Goal: Information Seeking & Learning: Learn about a topic

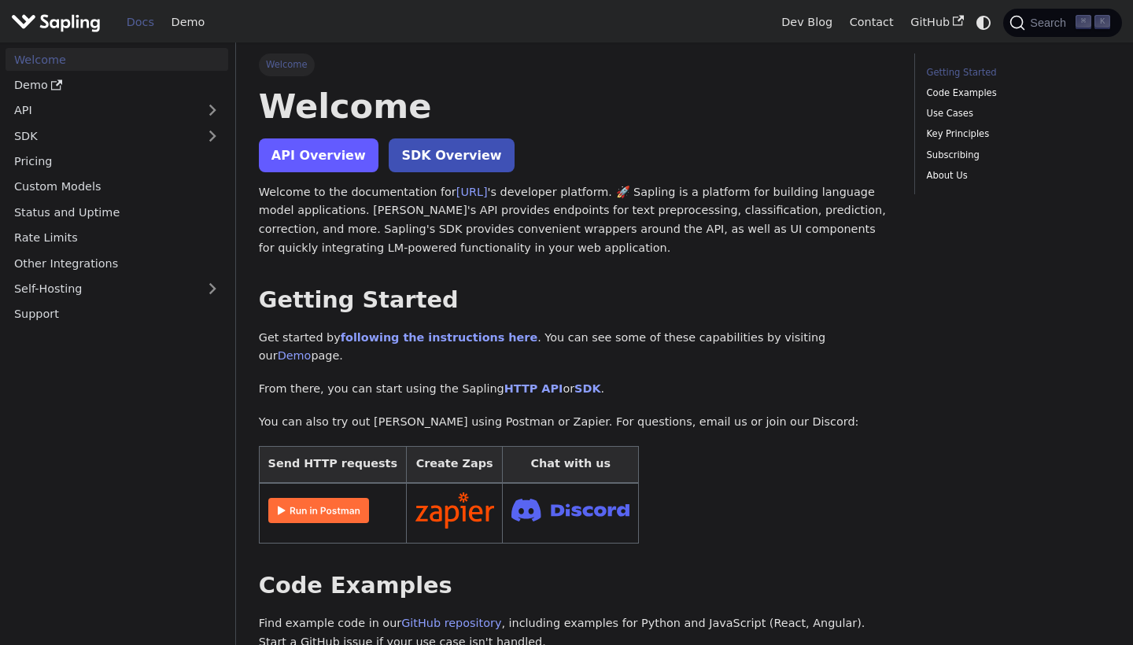
click at [345, 163] on link "API Overview" at bounding box center [319, 155] width 120 height 34
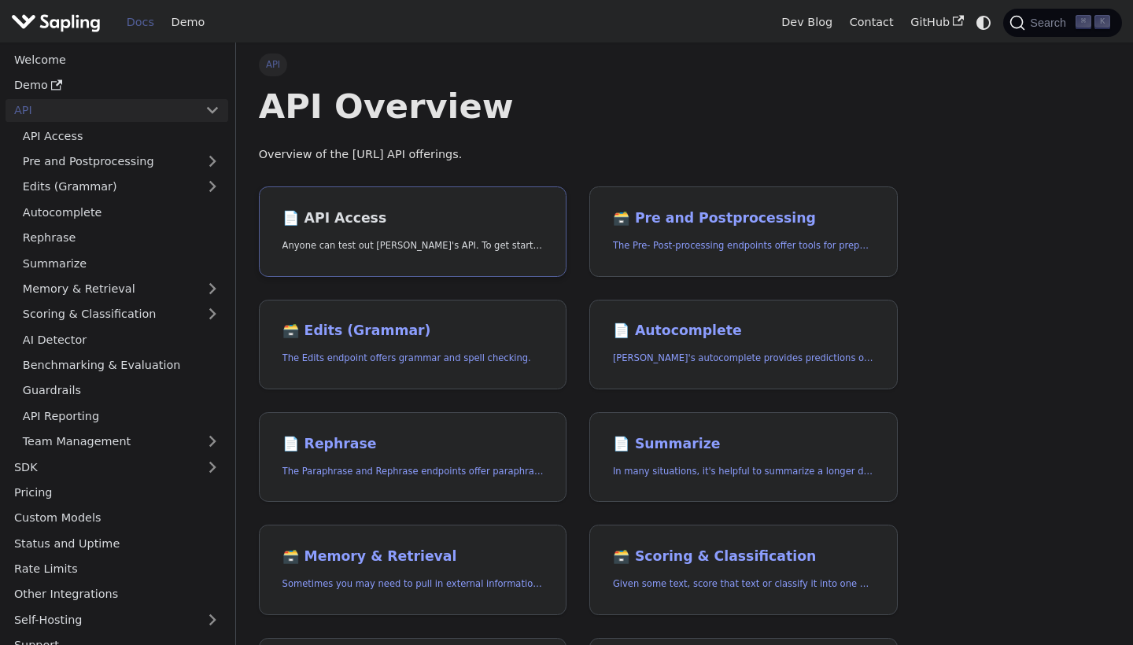
click at [430, 220] on h2 "📄️ API Access" at bounding box center [412, 218] width 261 height 17
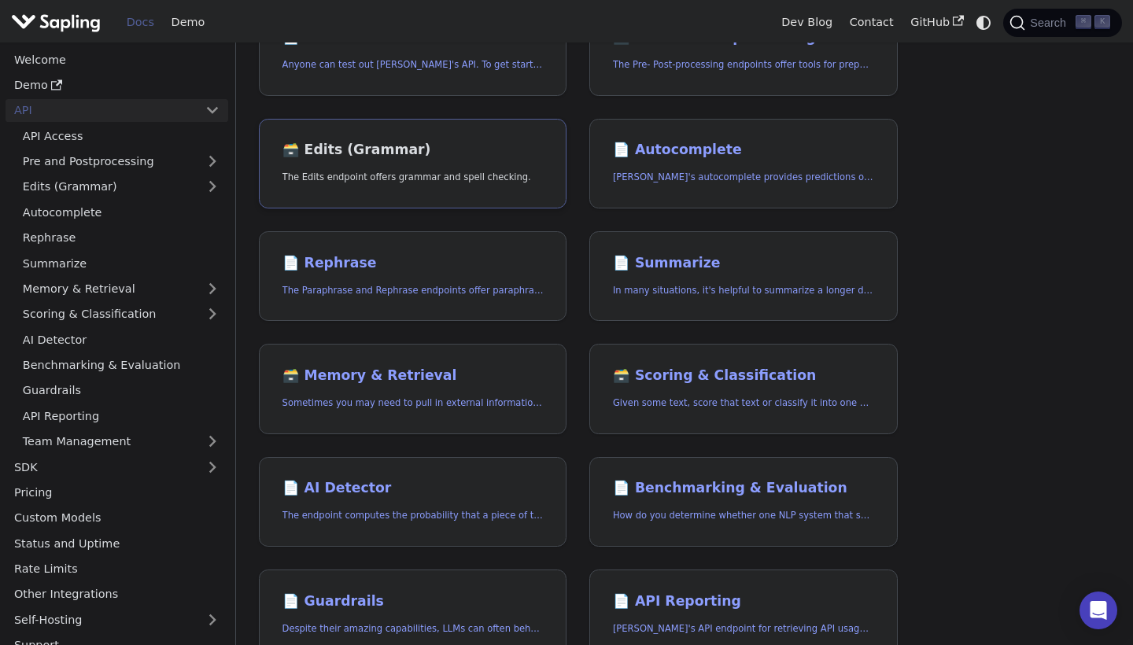
scroll to position [182, 0]
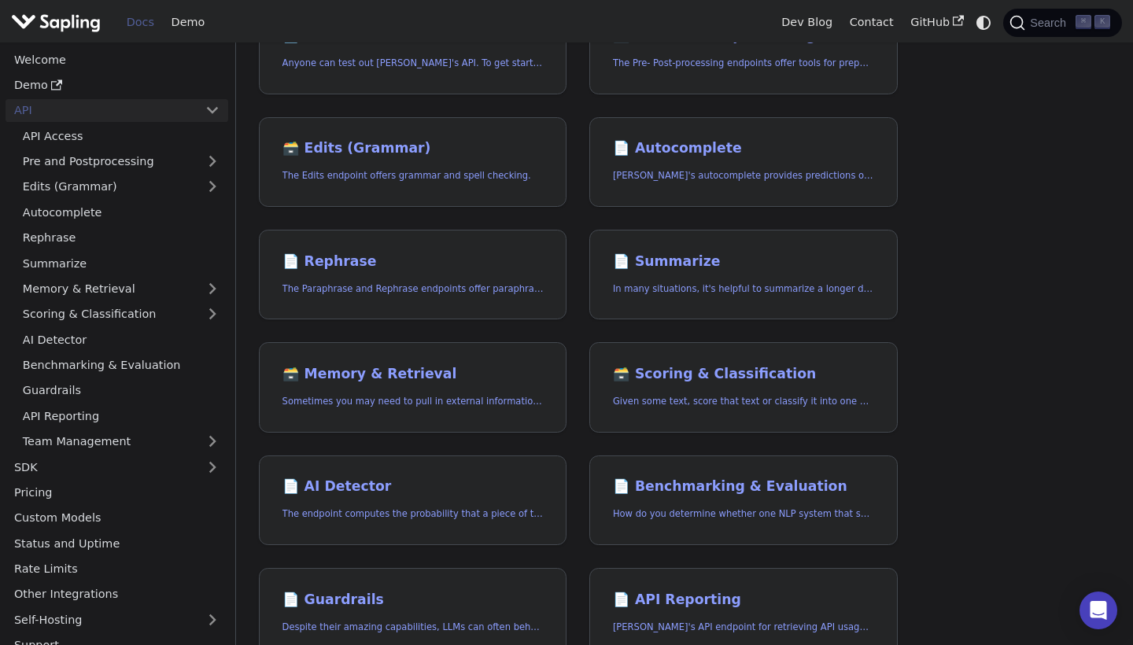
click at [97, 109] on link "API" at bounding box center [101, 110] width 191 height 23
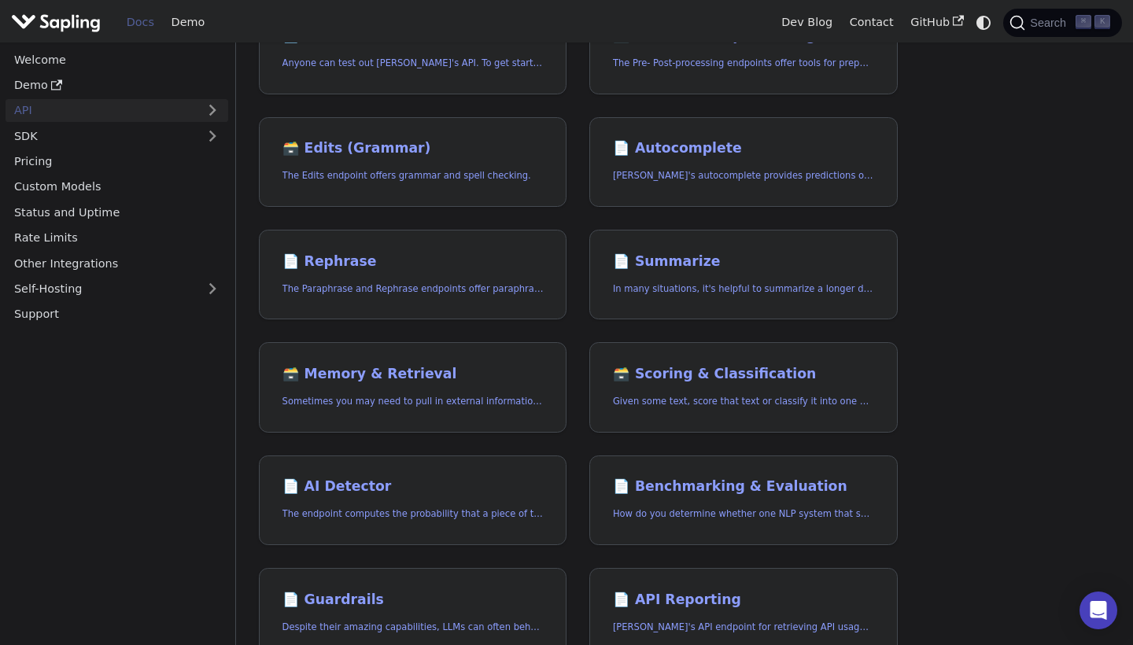
click at [94, 112] on link "API" at bounding box center [101, 110] width 191 height 23
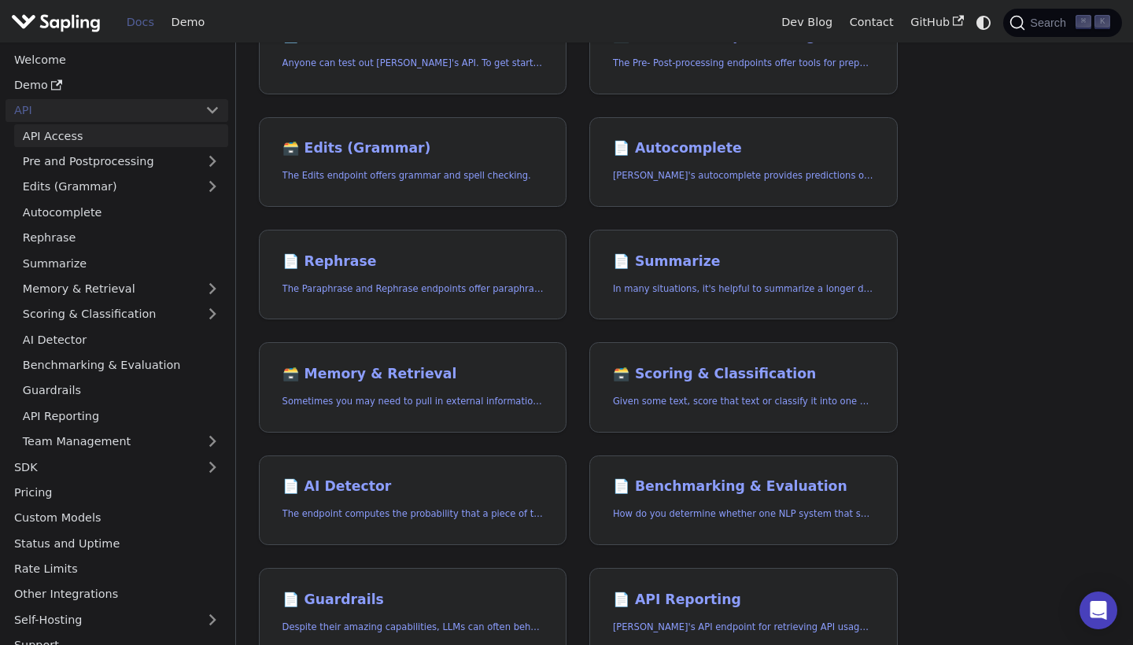
click at [90, 138] on link "API Access" at bounding box center [121, 135] width 214 height 23
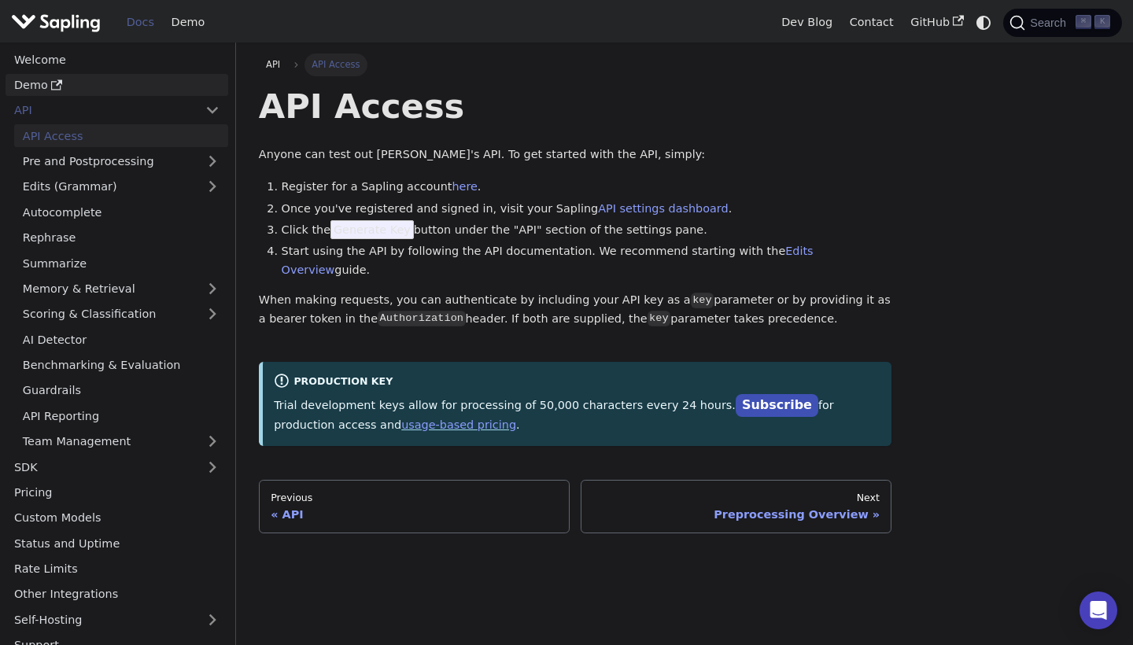
click at [100, 85] on link "Demo" at bounding box center [117, 85] width 223 height 23
click at [102, 90] on link "Demo" at bounding box center [117, 85] width 223 height 23
